Goal: Information Seeking & Learning: Learn about a topic

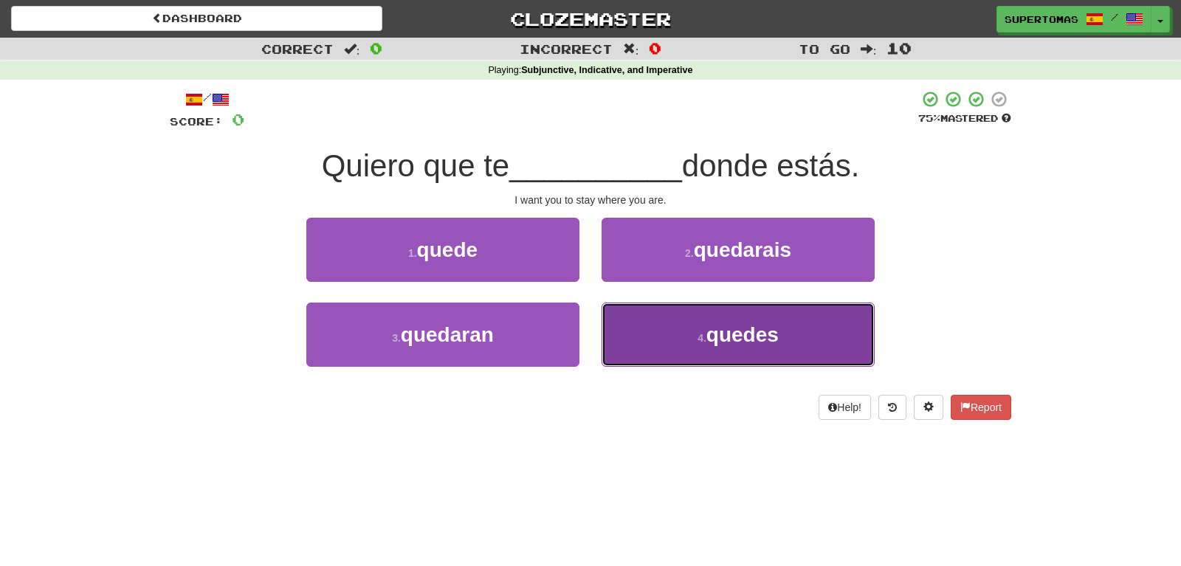
click at [675, 354] on button "4 . quedes" at bounding box center [738, 335] width 273 height 64
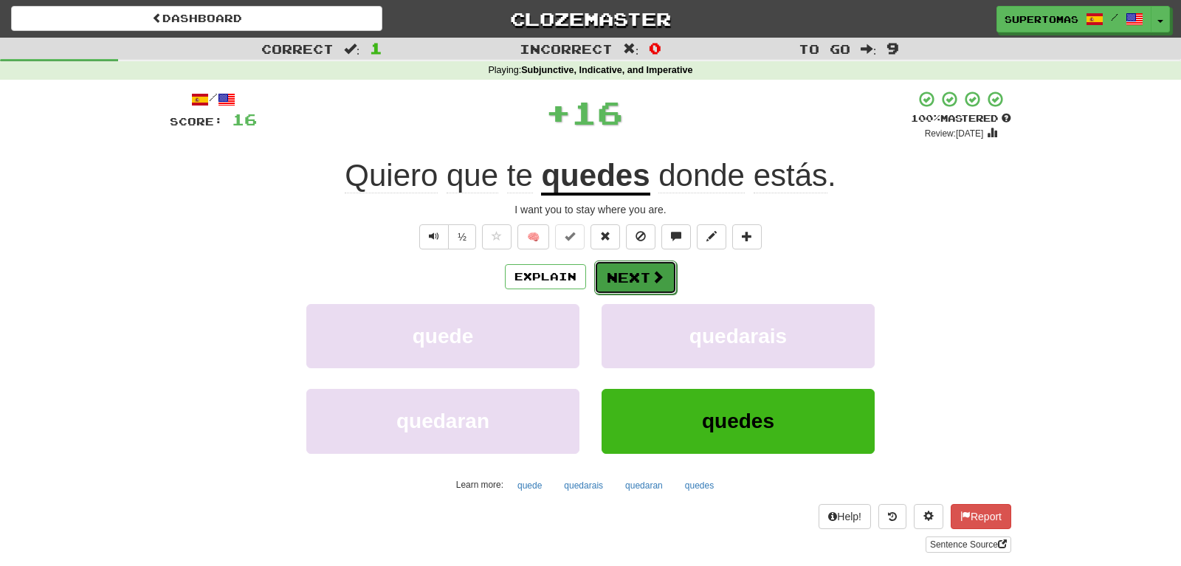
click at [621, 282] on button "Next" at bounding box center [635, 278] width 83 height 34
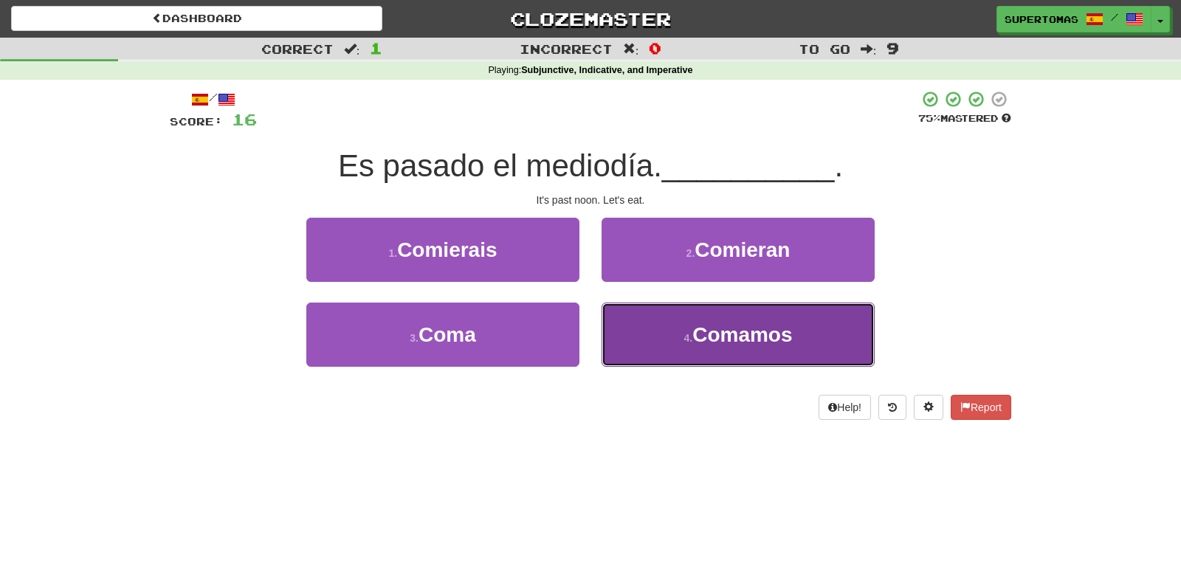
click at [736, 337] on span "Comamos" at bounding box center [742, 334] width 100 height 23
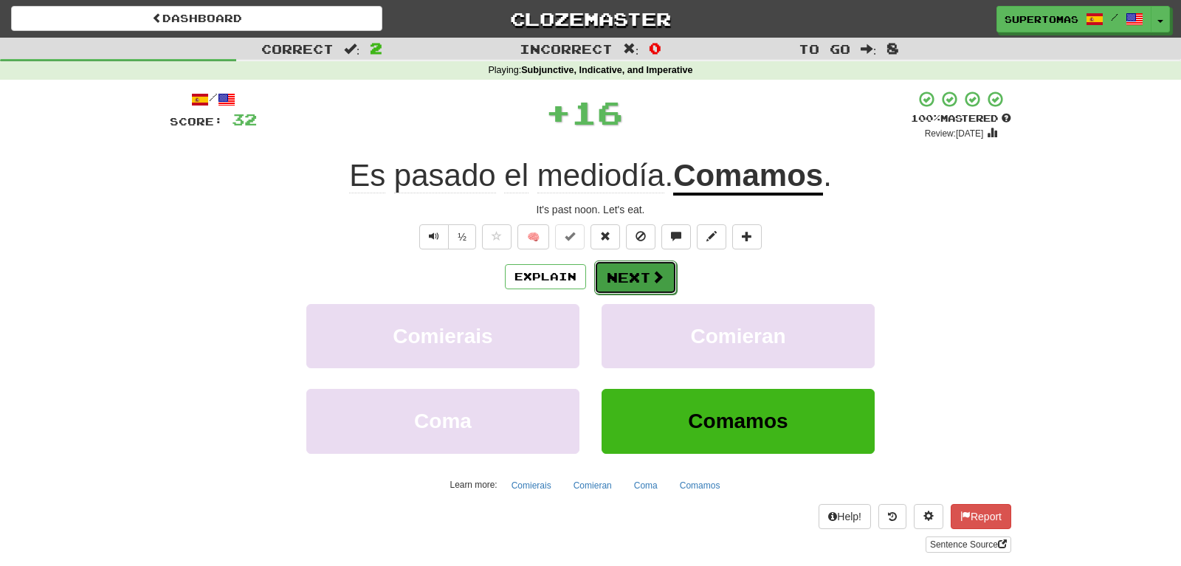
click at [641, 279] on button "Next" at bounding box center [635, 278] width 83 height 34
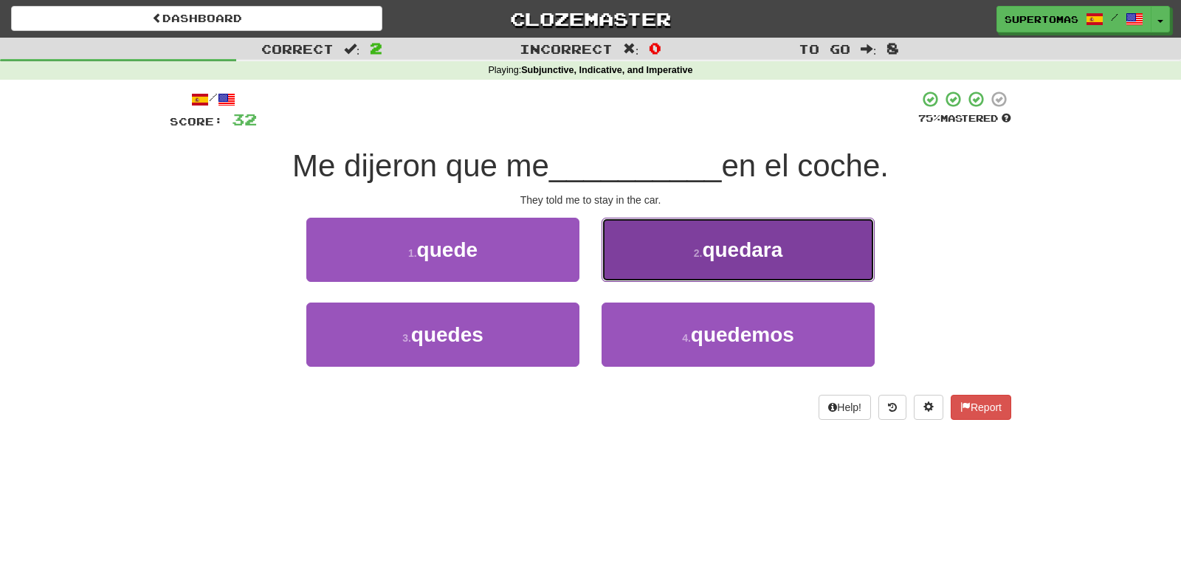
click at [789, 270] on button "2 . quedara" at bounding box center [738, 250] width 273 height 64
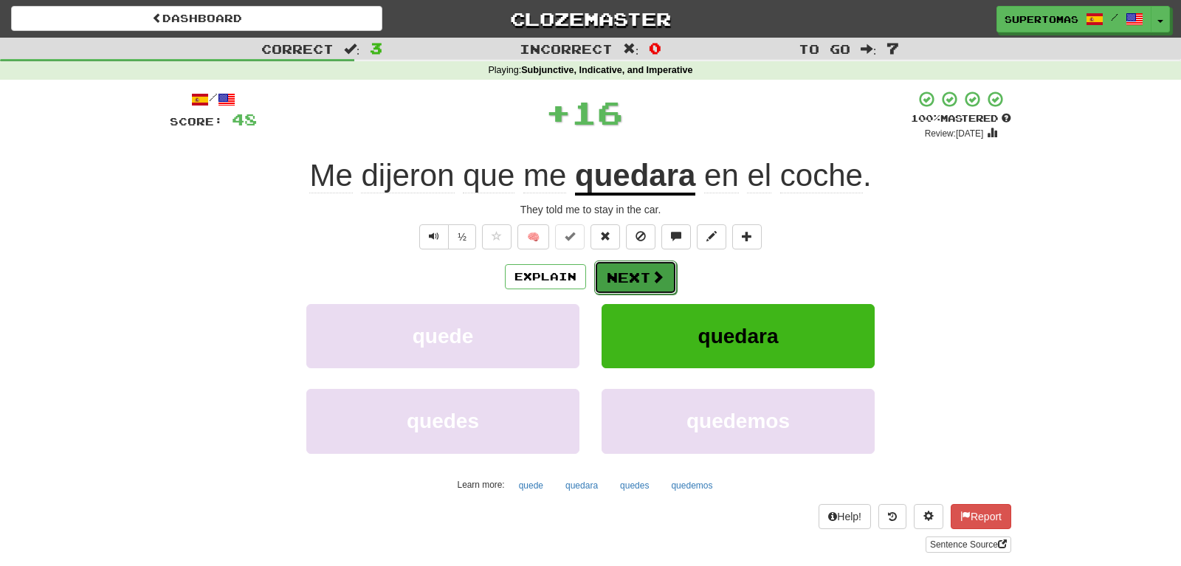
click at [635, 279] on button "Next" at bounding box center [635, 278] width 83 height 34
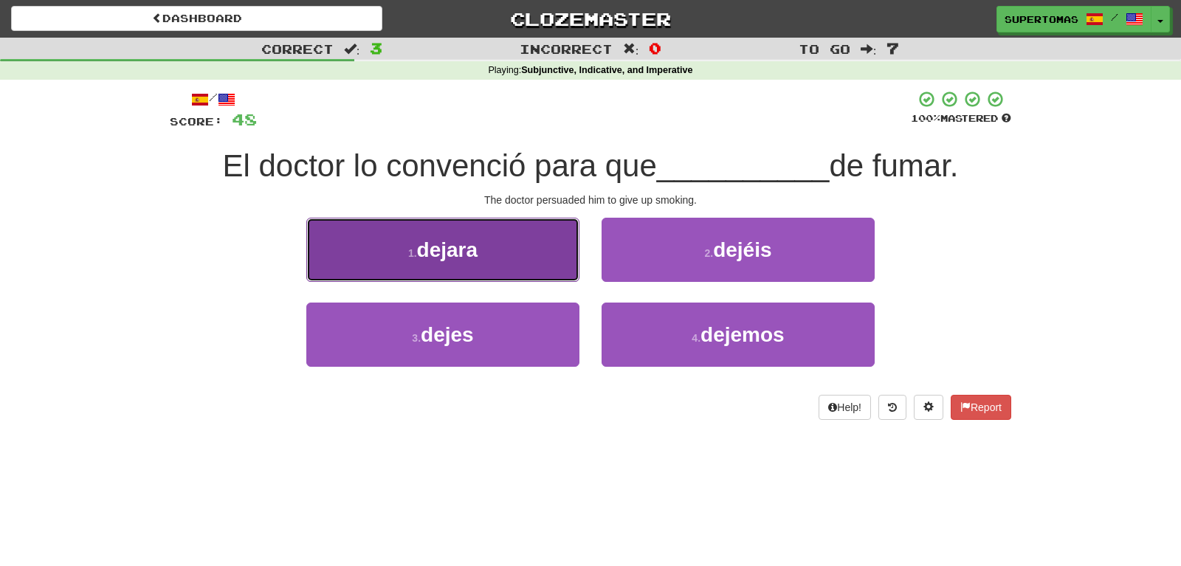
click at [500, 264] on button "1 . dejara" at bounding box center [442, 250] width 273 height 64
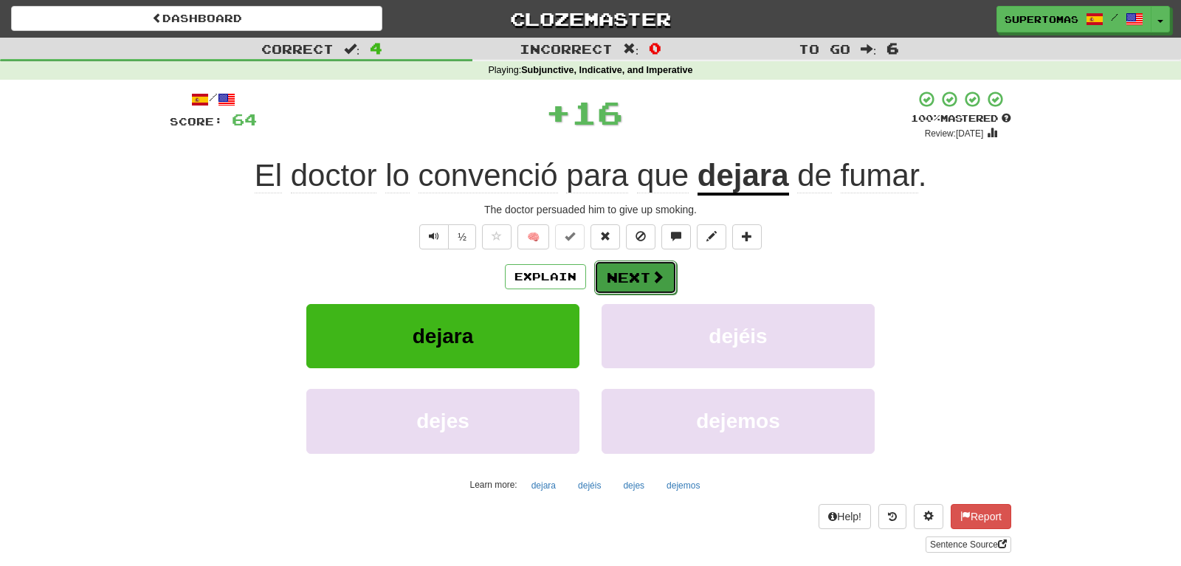
click at [605, 272] on button "Next" at bounding box center [635, 278] width 83 height 34
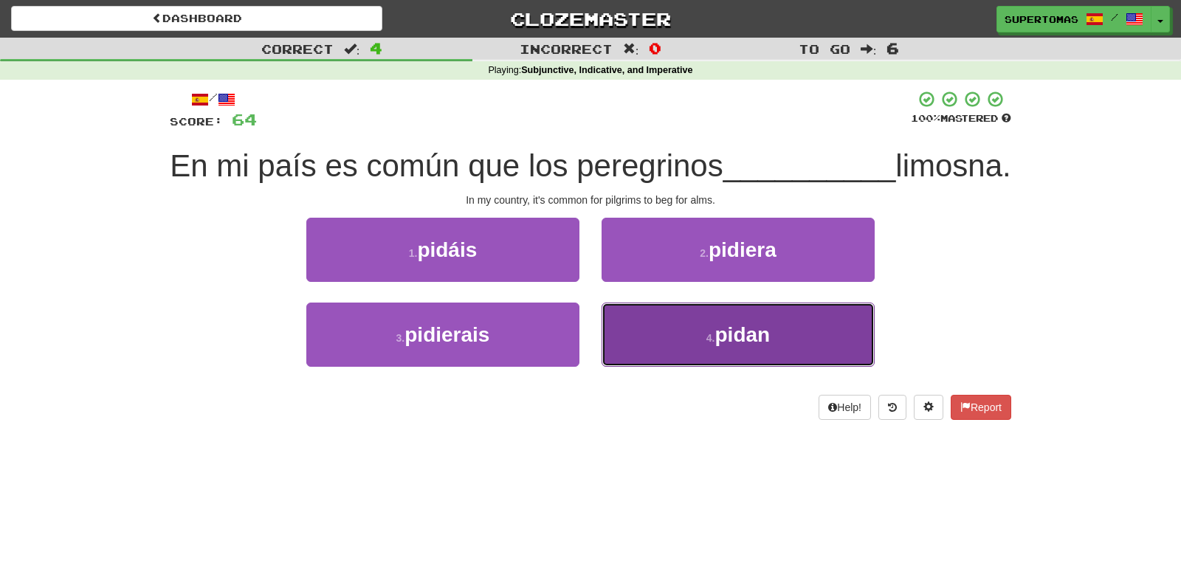
click at [668, 367] on button "4 . [GEOGRAPHIC_DATA]" at bounding box center [738, 335] width 273 height 64
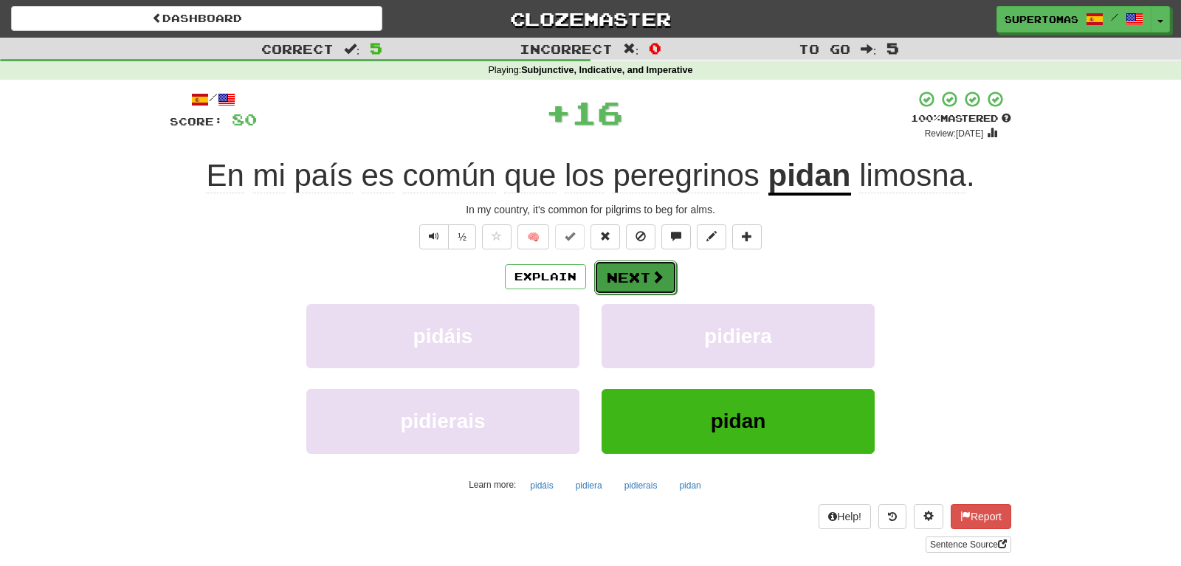
click at [631, 276] on button "Next" at bounding box center [635, 278] width 83 height 34
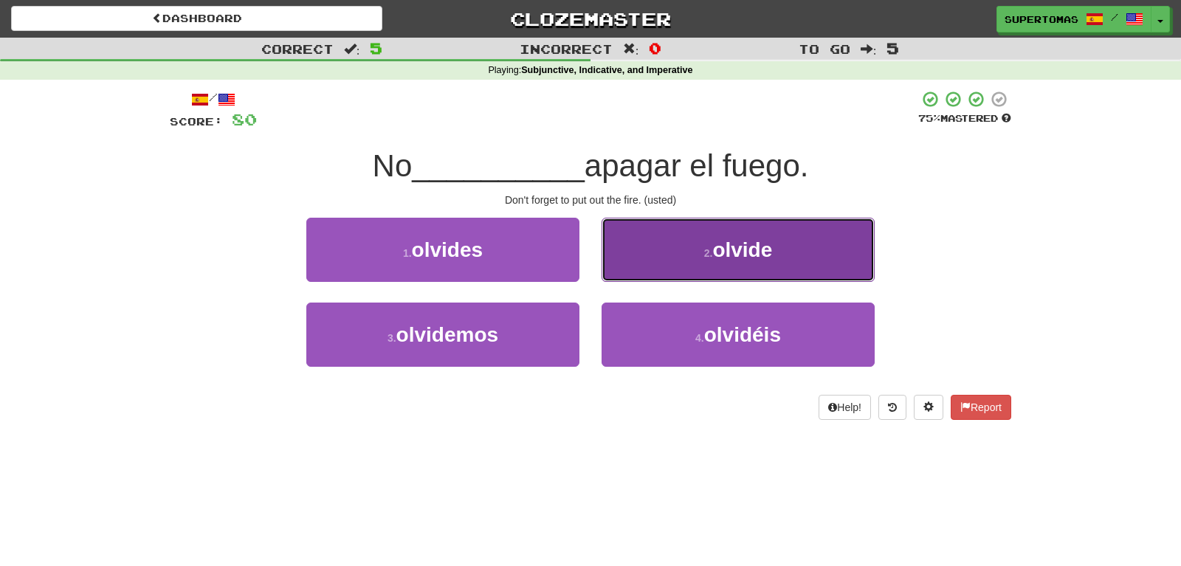
click at [705, 264] on button "2 . olvide" at bounding box center [738, 250] width 273 height 64
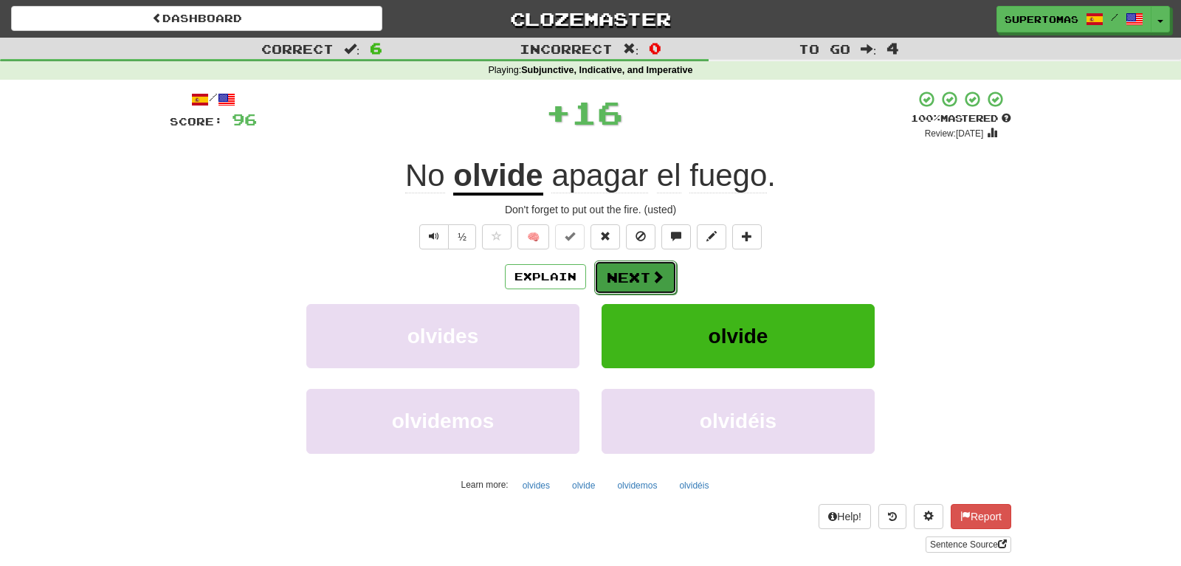
click at [651, 274] on span at bounding box center [657, 276] width 13 height 13
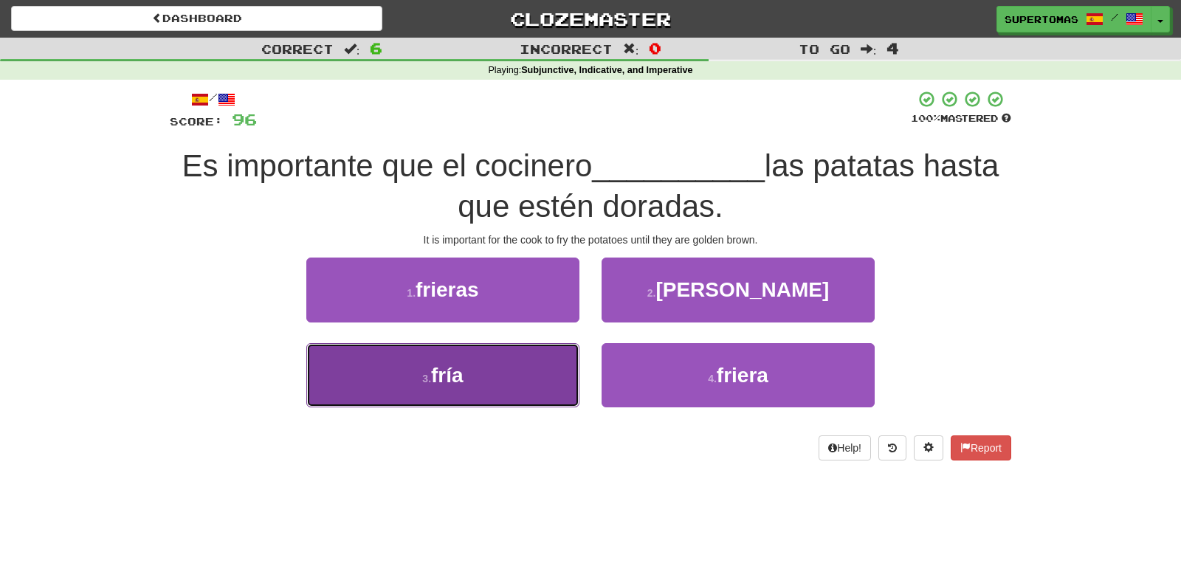
click at [521, 380] on button "3 . fría" at bounding box center [442, 375] width 273 height 64
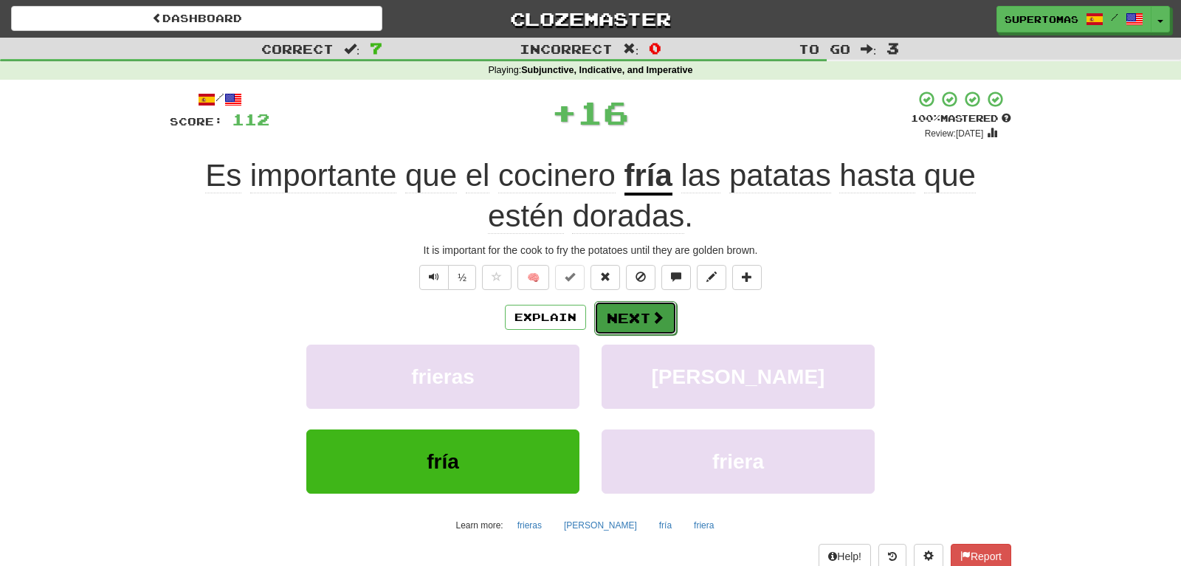
click at [628, 319] on button "Next" at bounding box center [635, 318] width 83 height 34
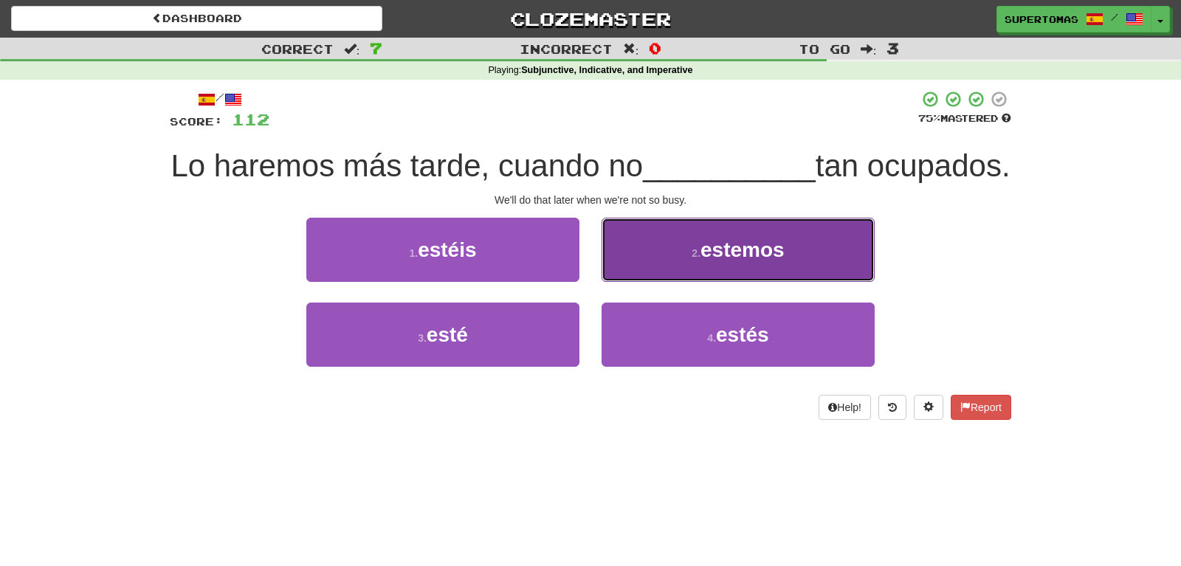
click at [679, 282] on button "2 . [GEOGRAPHIC_DATA]" at bounding box center [738, 250] width 273 height 64
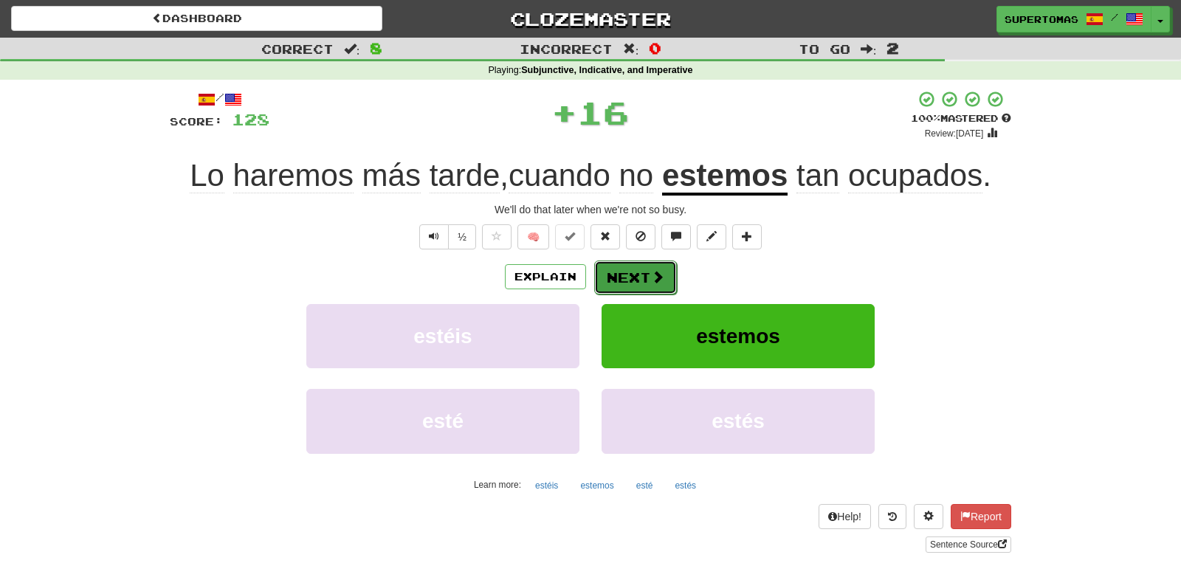
click at [635, 285] on button "Next" at bounding box center [635, 278] width 83 height 34
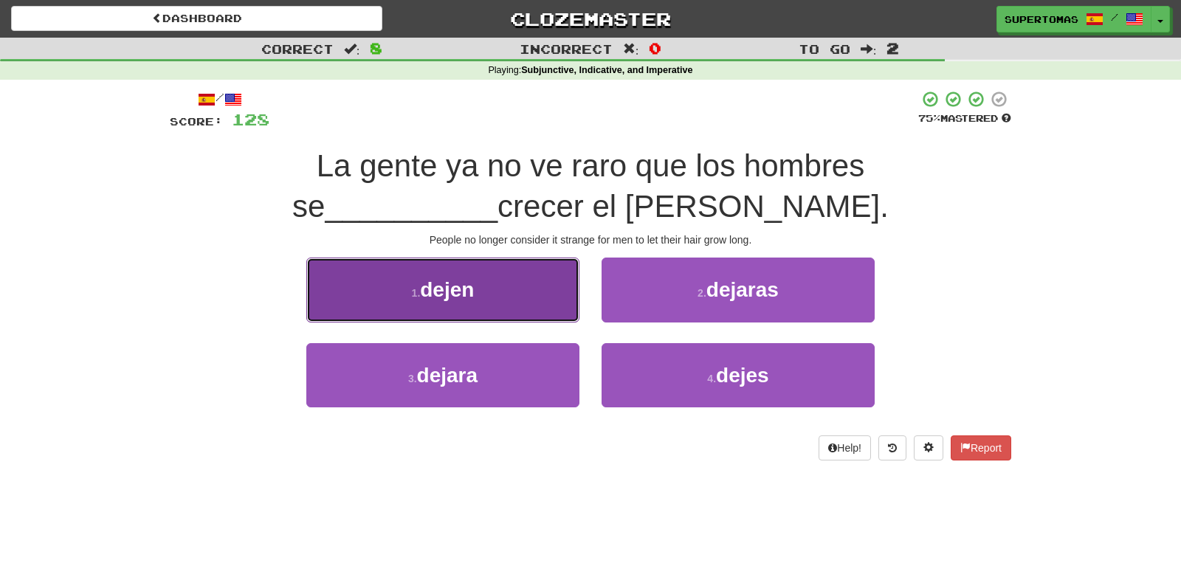
click at [495, 277] on button "1 . [GEOGRAPHIC_DATA]" at bounding box center [442, 290] width 273 height 64
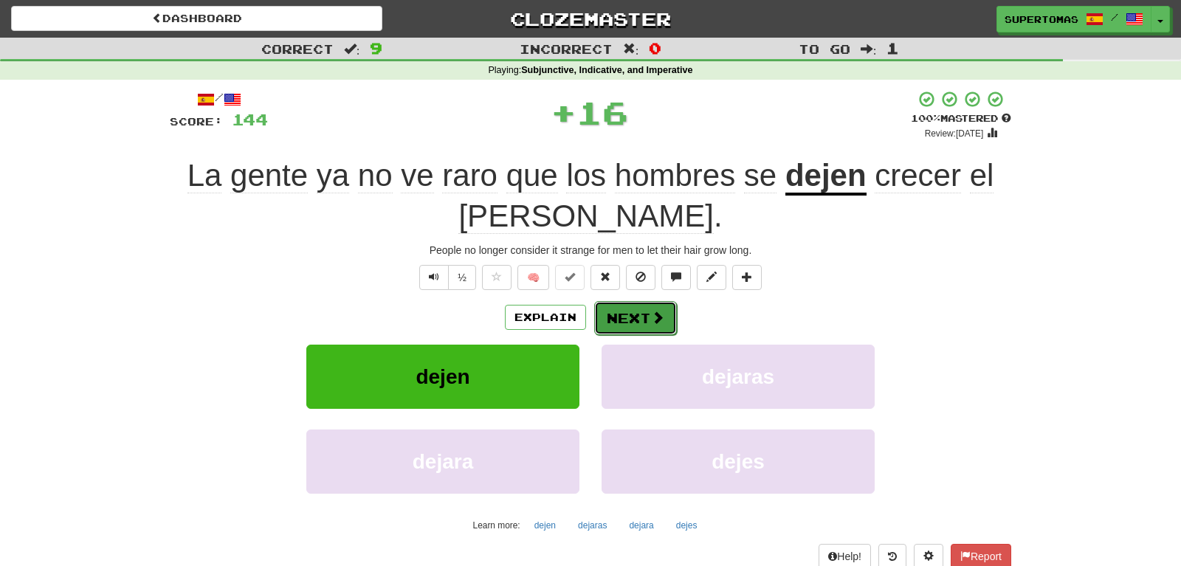
click at [606, 302] on button "Next" at bounding box center [635, 318] width 83 height 34
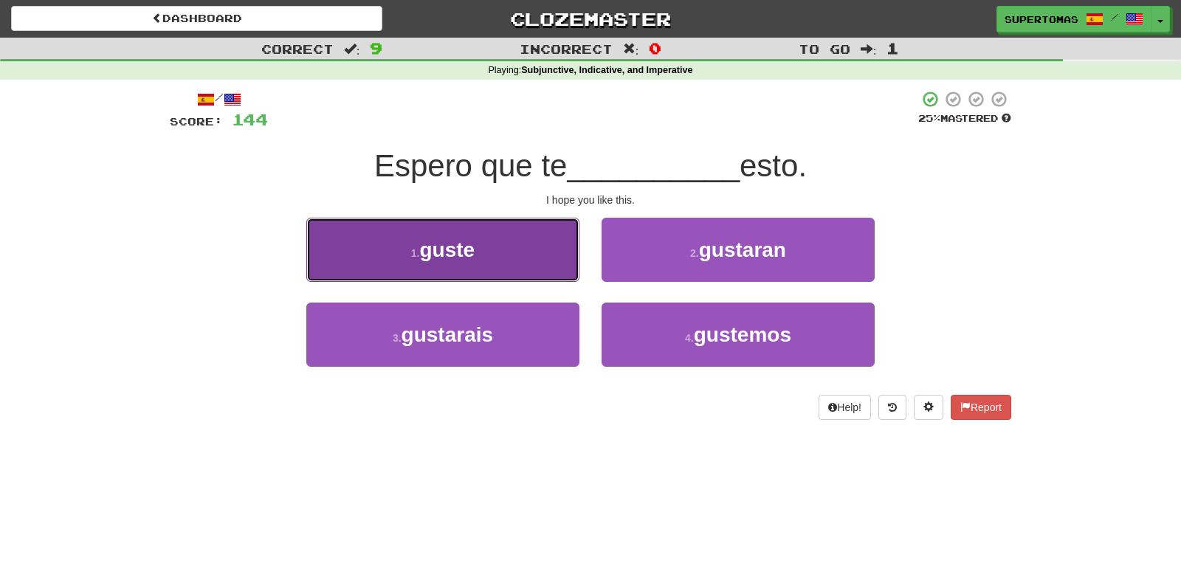
click at [473, 266] on button "1 . guste" at bounding box center [442, 250] width 273 height 64
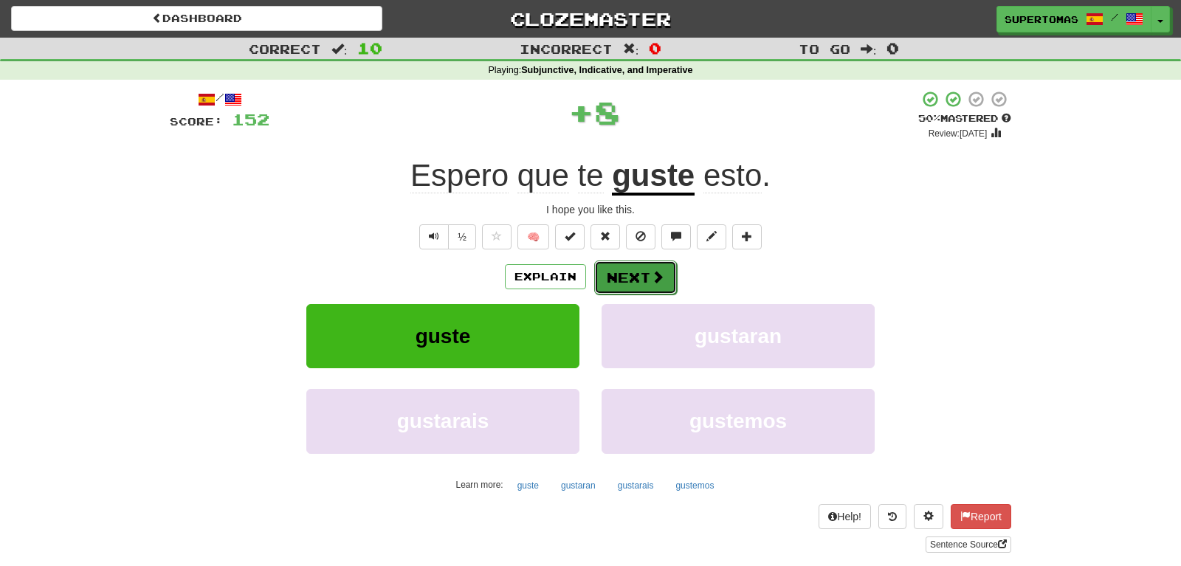
click at [619, 276] on button "Next" at bounding box center [635, 278] width 83 height 34
